Goal: Transaction & Acquisition: Download file/media

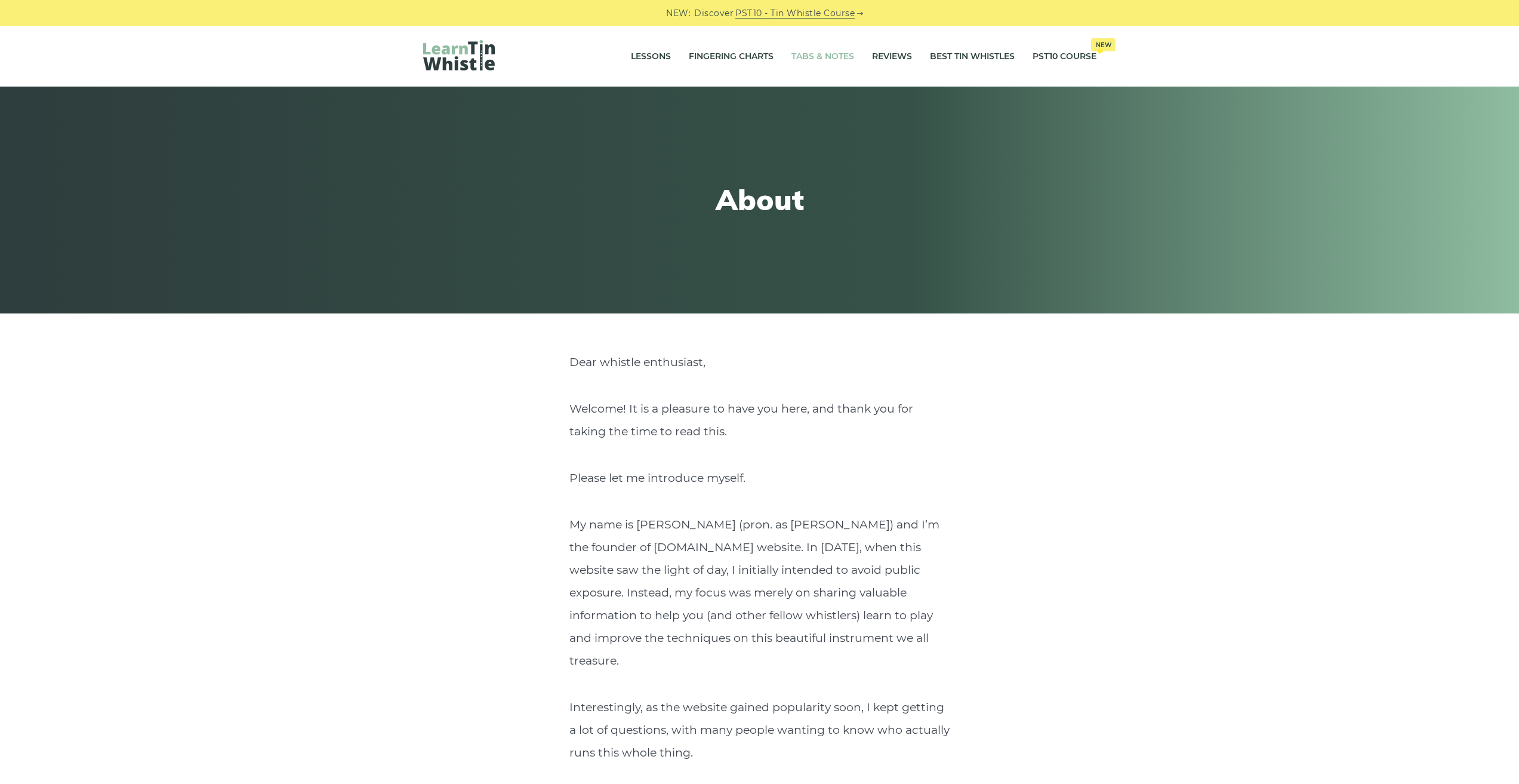
click at [821, 57] on link "Tabs & Notes" at bounding box center [822, 57] width 63 height 30
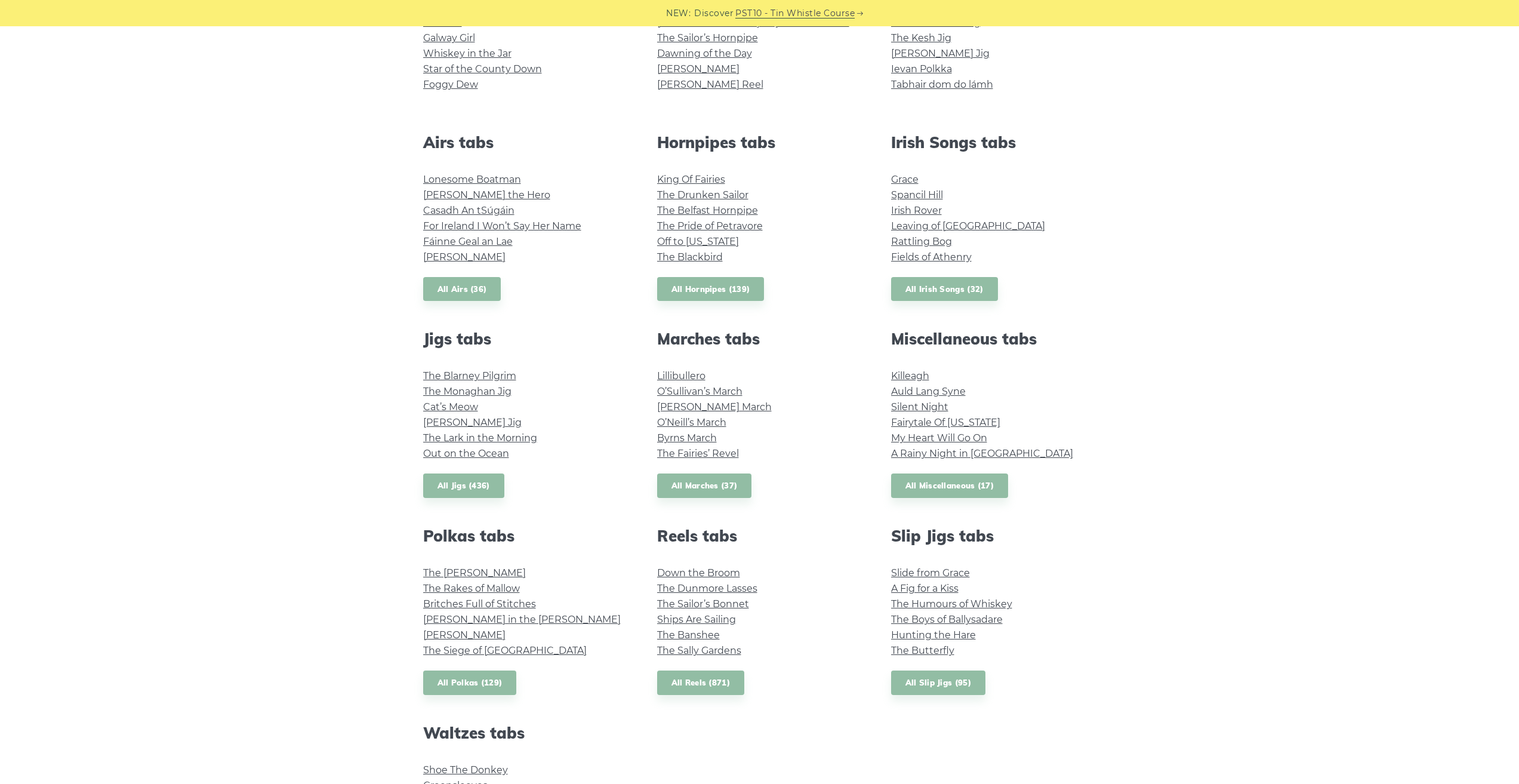
scroll to position [405, 0]
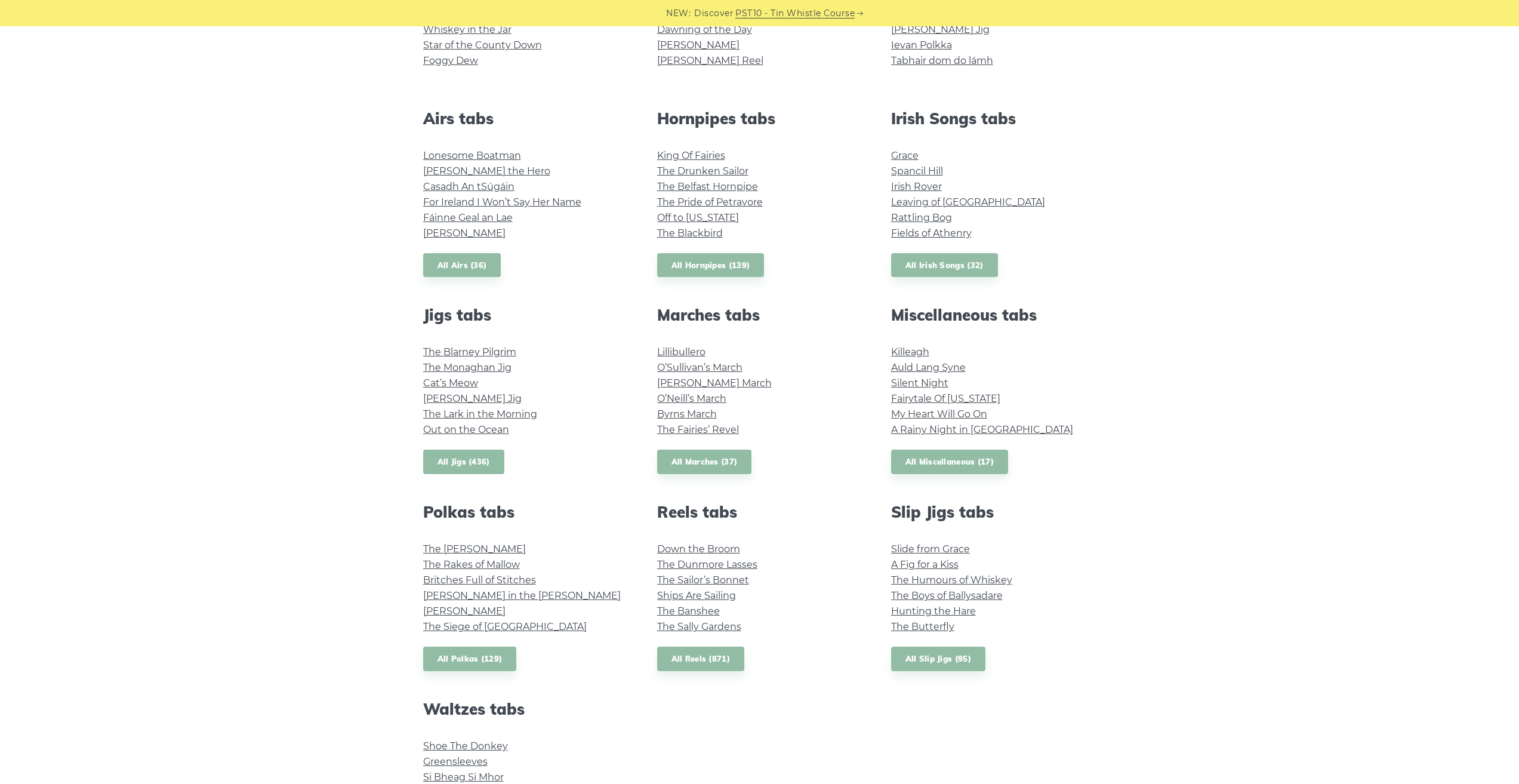
click at [472, 465] on link "All Jigs (436)" at bounding box center [464, 462] width 81 height 24
click at [436, 454] on link "All Jigs (436)" at bounding box center [464, 462] width 81 height 24
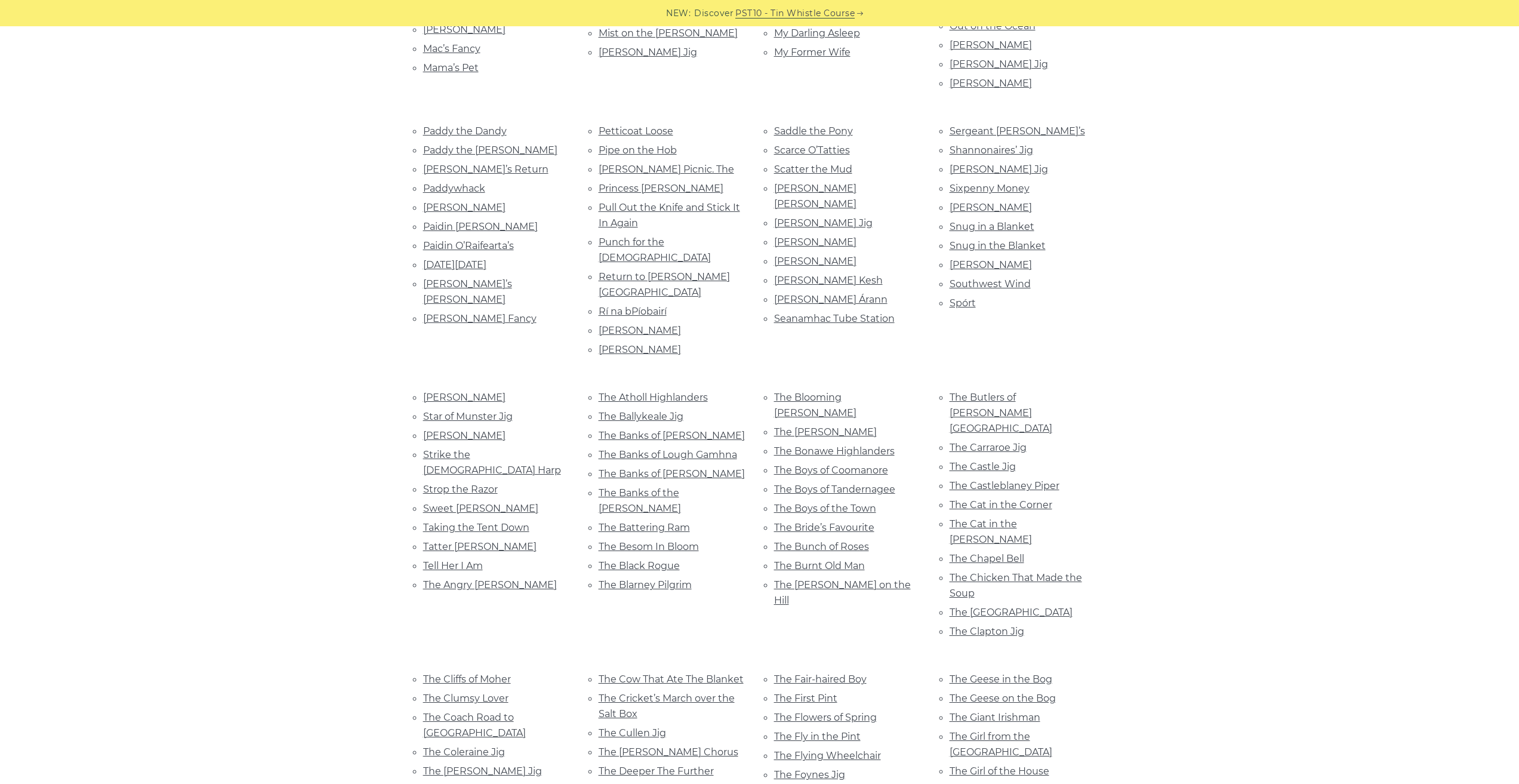
scroll to position [1285, 0]
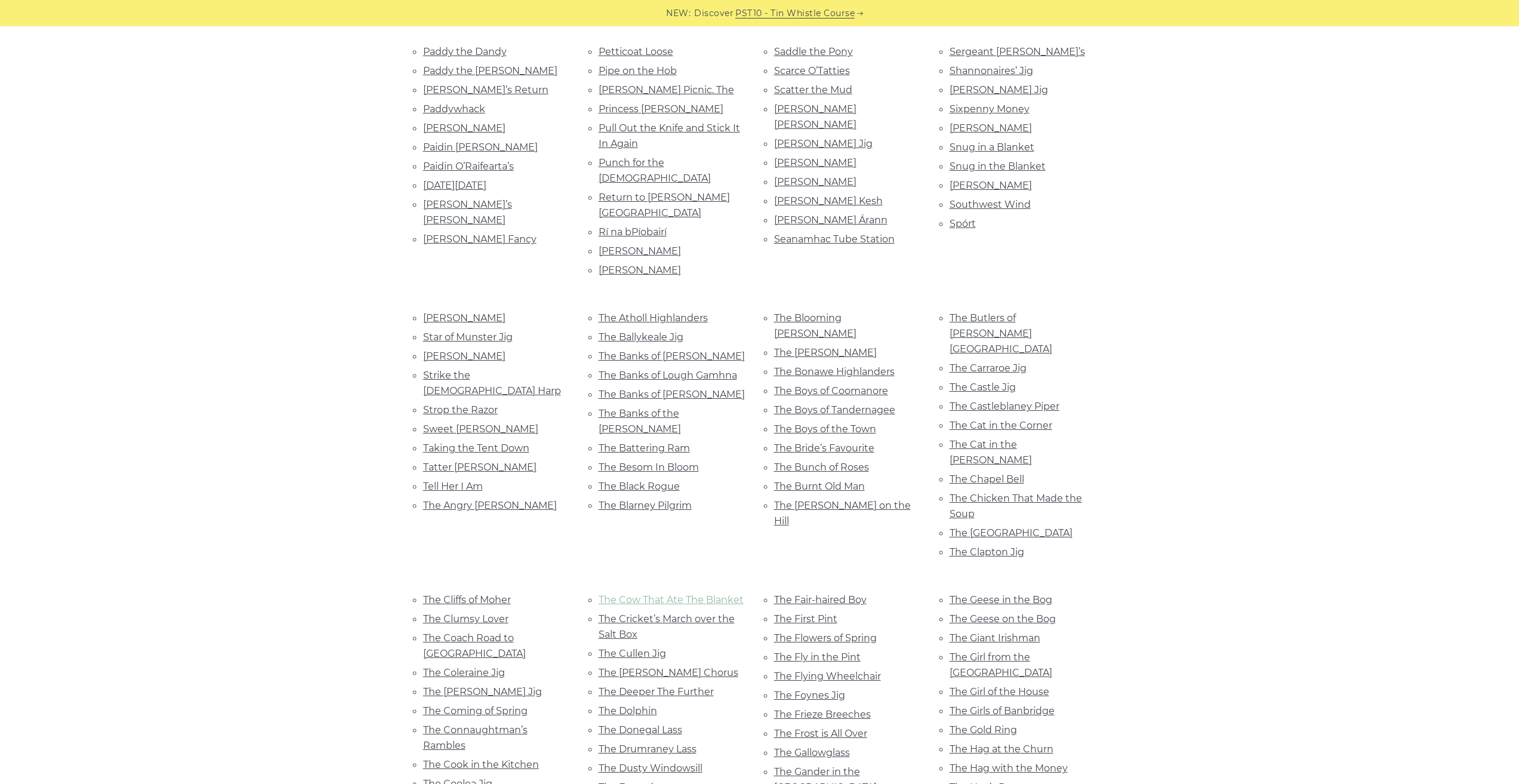
click at [710, 594] on link "The Cow That Ate The Blanket" at bounding box center [671, 599] width 145 height 11
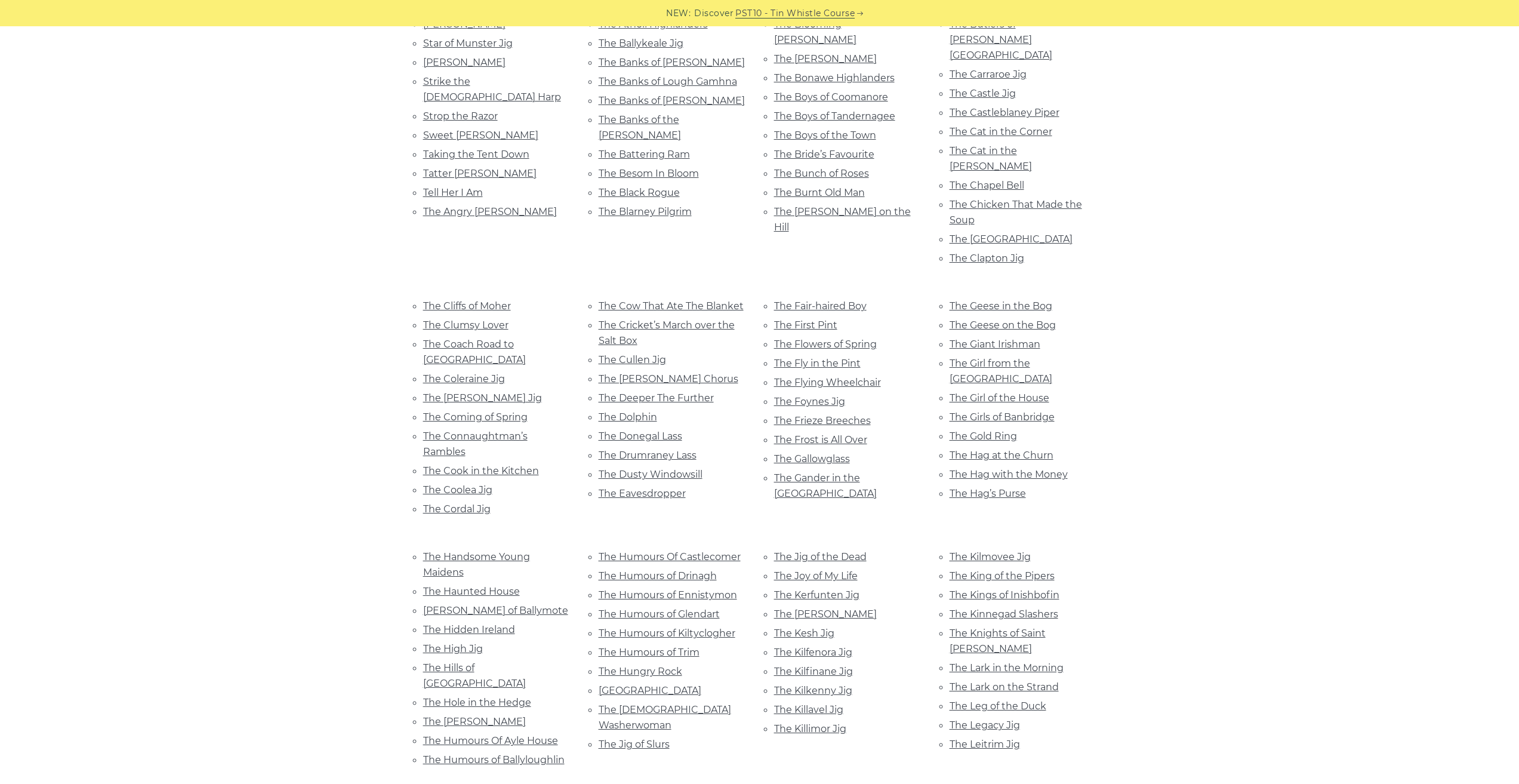
scroll to position [1585, 0]
click at [1002, 656] on link "The Lark in the Morning" at bounding box center [1006, 662] width 114 height 11
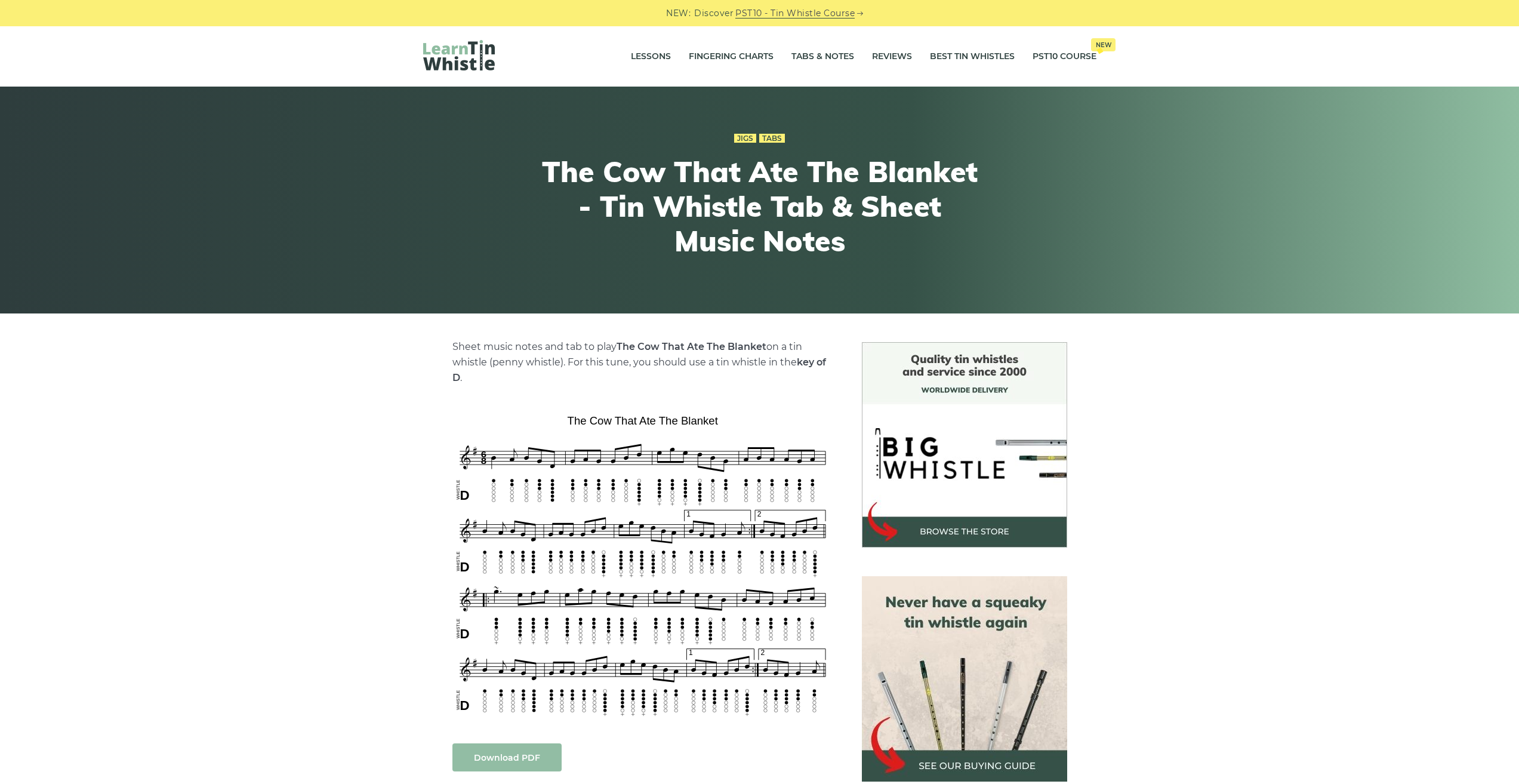
click at [506, 757] on link "Download PDF" at bounding box center [507, 757] width 109 height 28
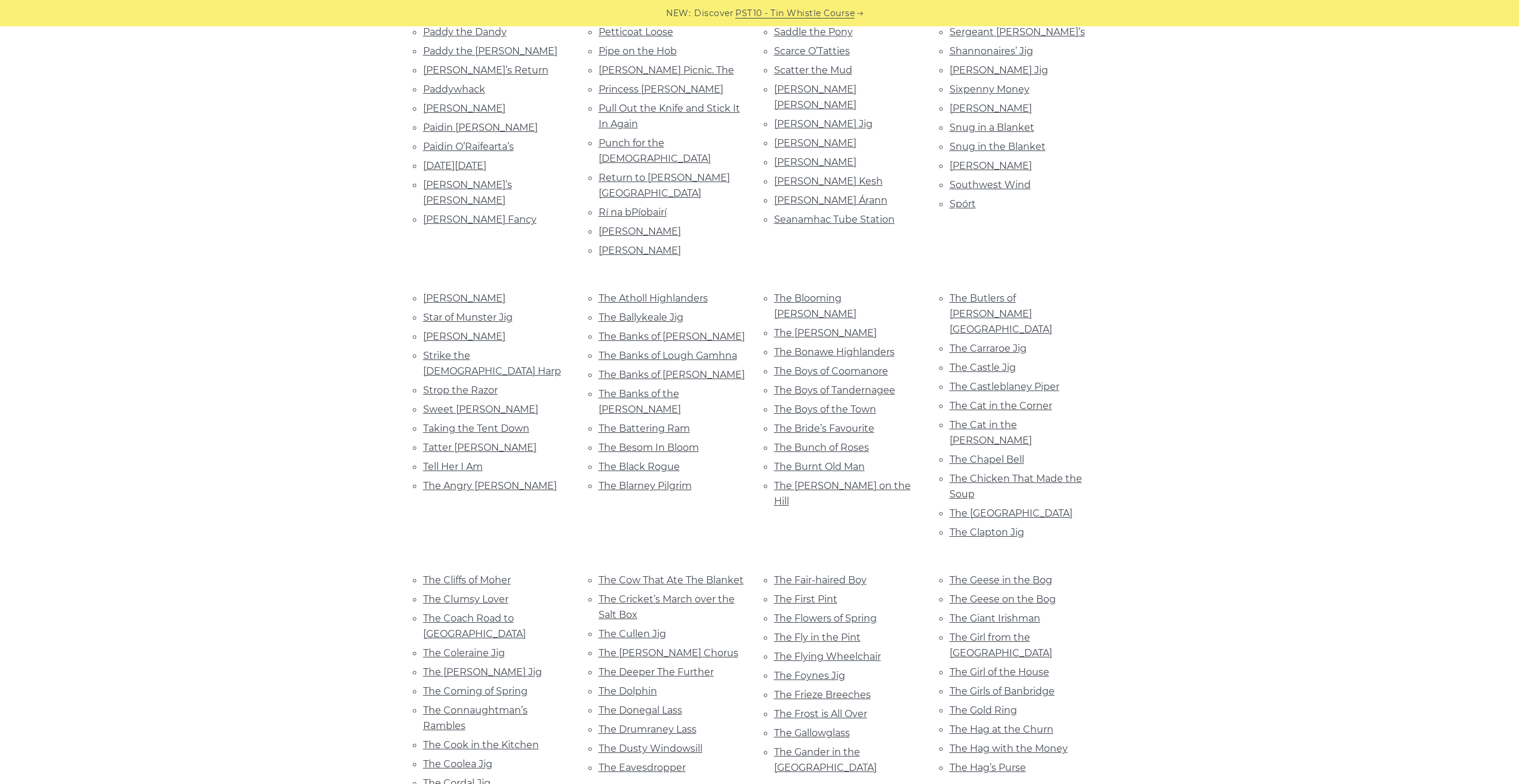
scroll to position [1365, 0]
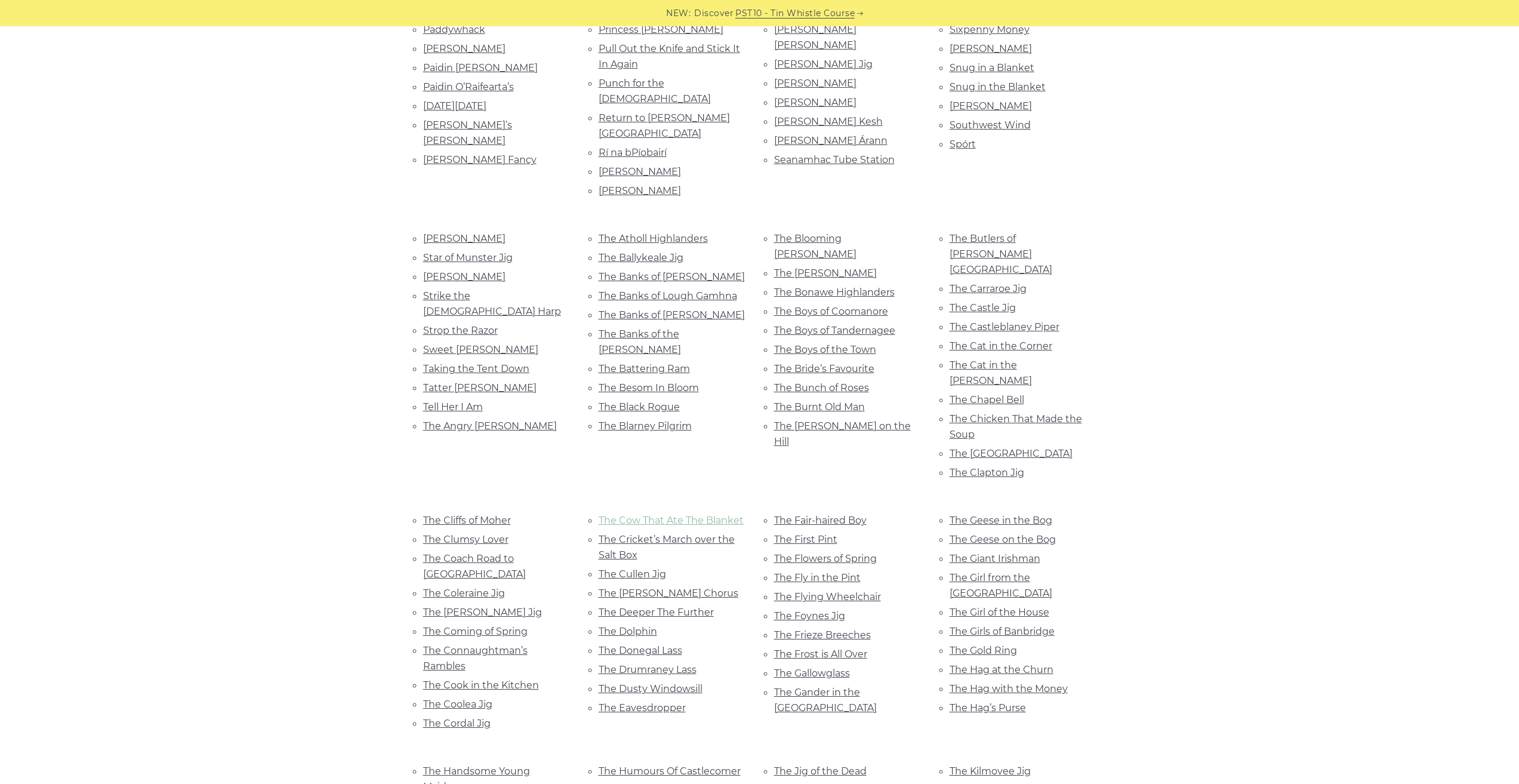
click at [730, 514] on link "The Cow That Ate The Blanket" at bounding box center [671, 520] width 145 height 11
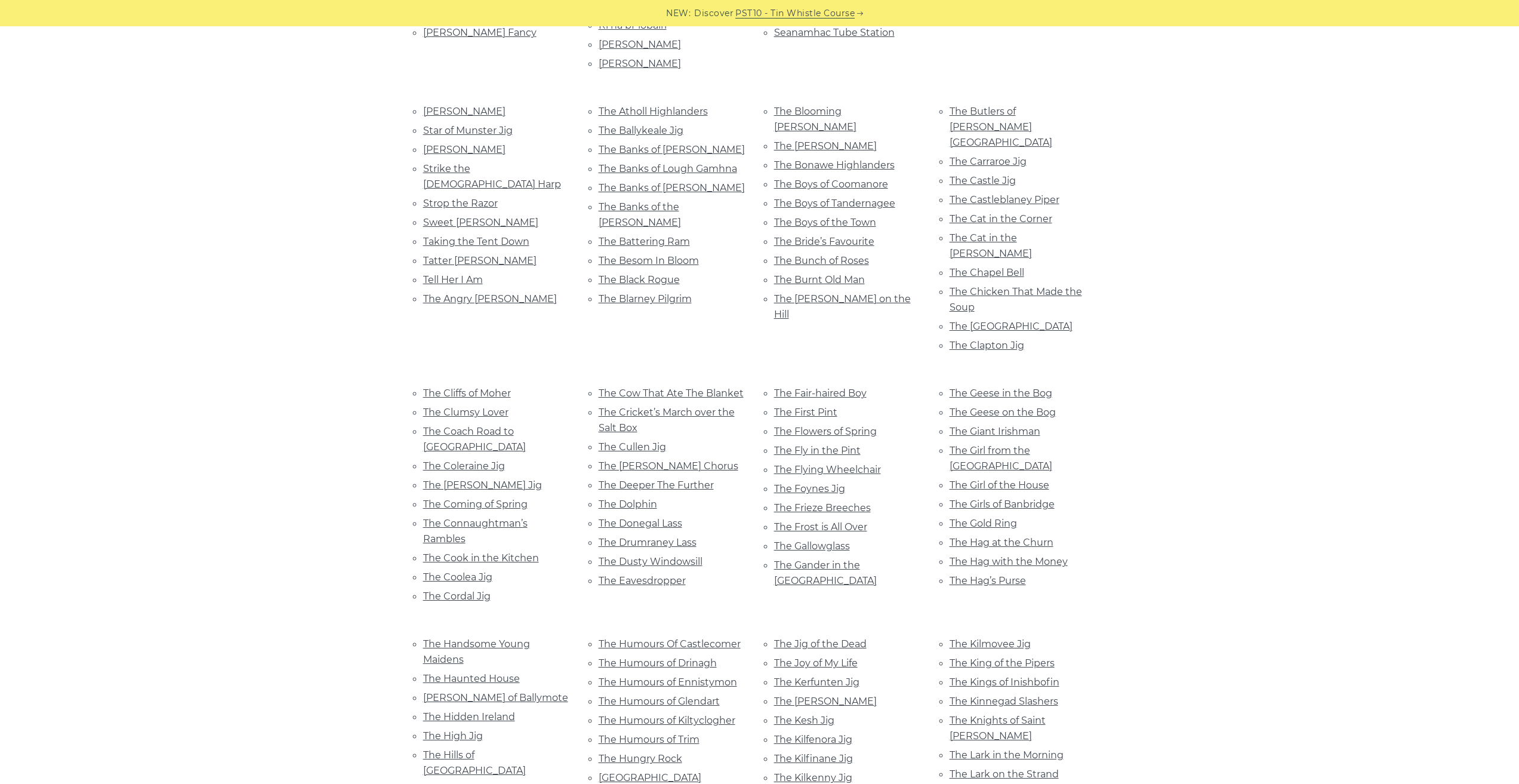
scroll to position [1514, 0]
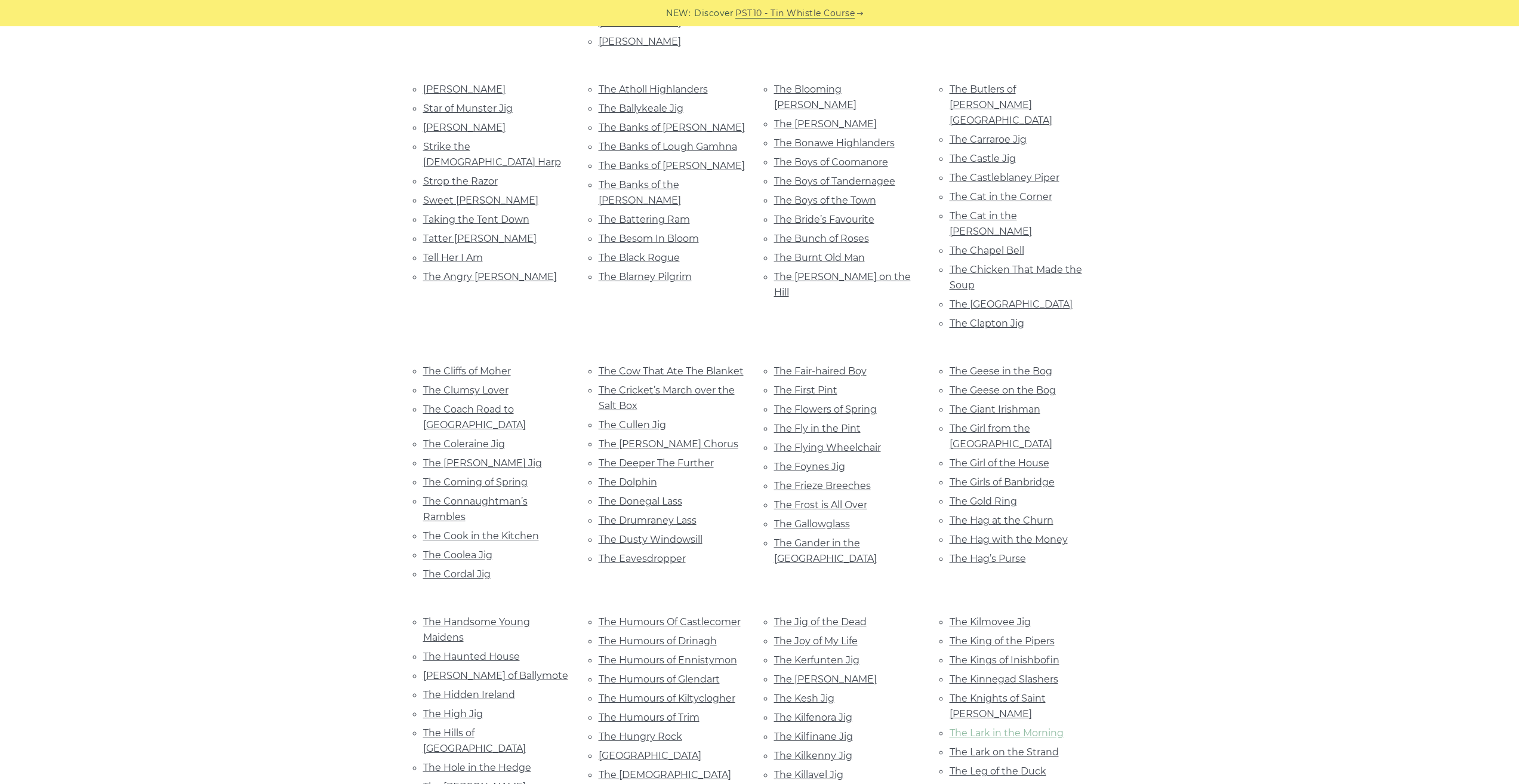
click at [966, 727] on link "The Lark in the Morning" at bounding box center [1006, 732] width 114 height 11
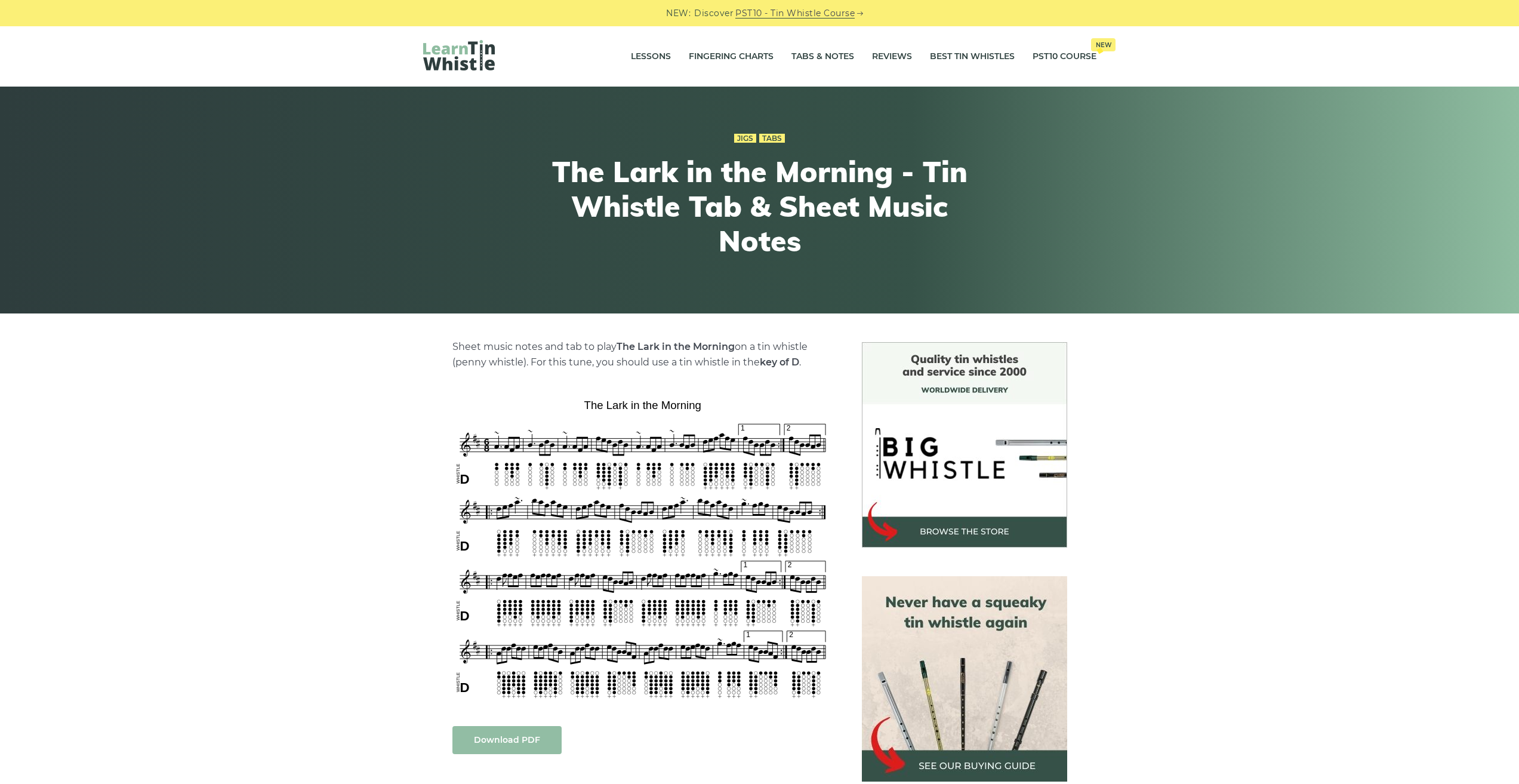
click at [491, 745] on link "Download PDF" at bounding box center [507, 739] width 109 height 28
